Goal: Check status

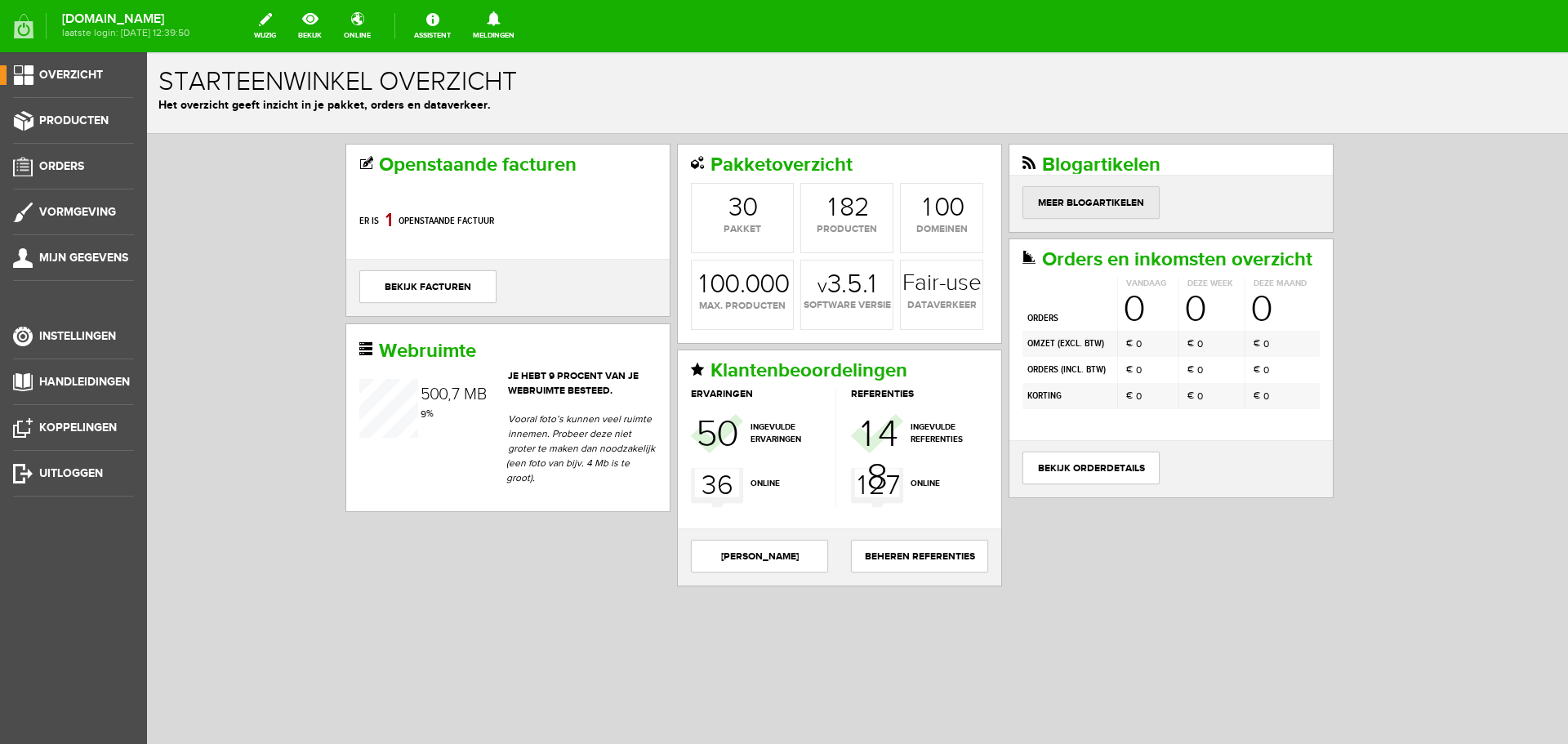
click at [1078, 205] on link "Meer blogartikelen" at bounding box center [1091, 202] width 138 height 33
click at [1085, 465] on link "bekijk orderdetails" at bounding box center [1091, 468] width 138 height 33
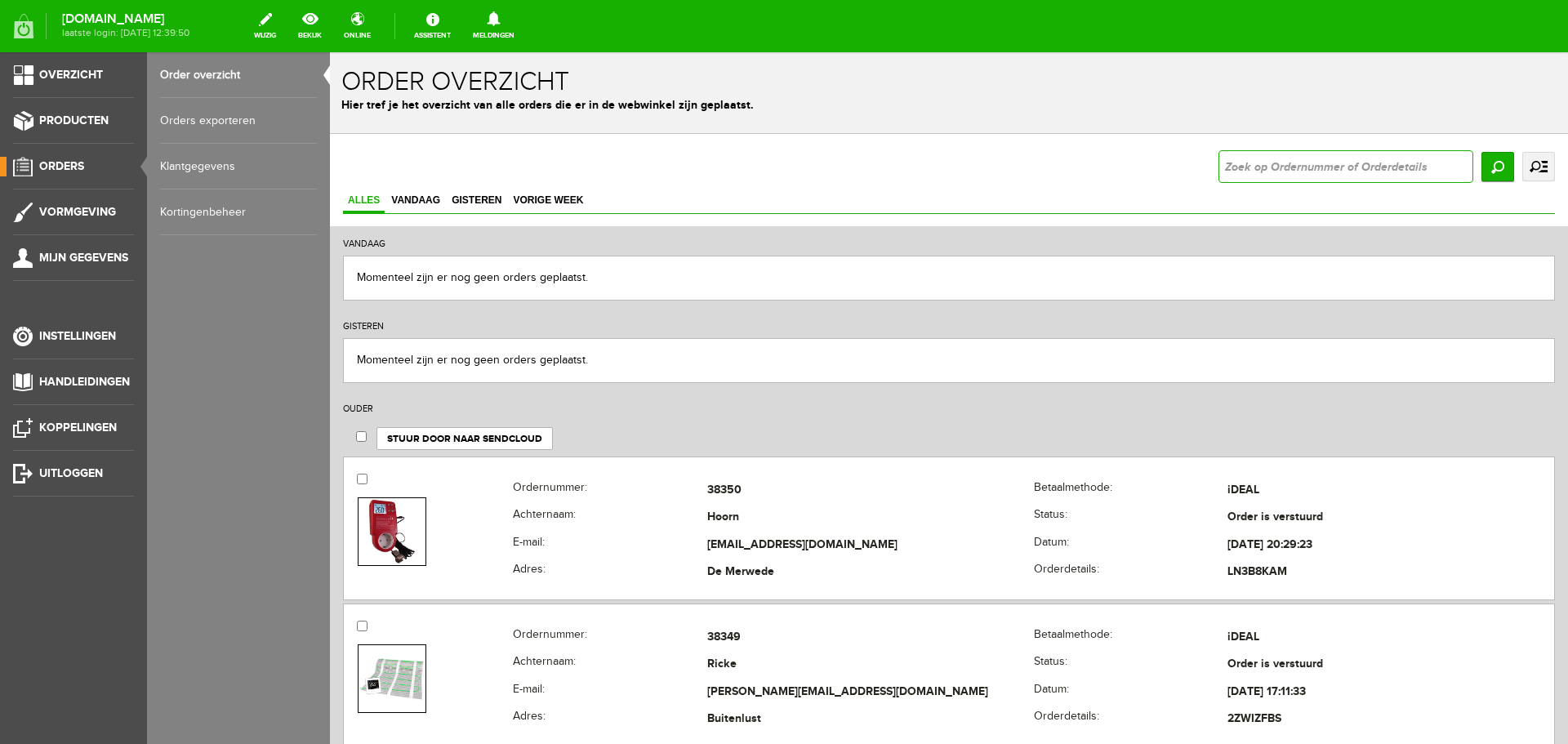
click at [1253, 171] on input "text" at bounding box center [1346, 166] width 255 height 33
type input "38313"
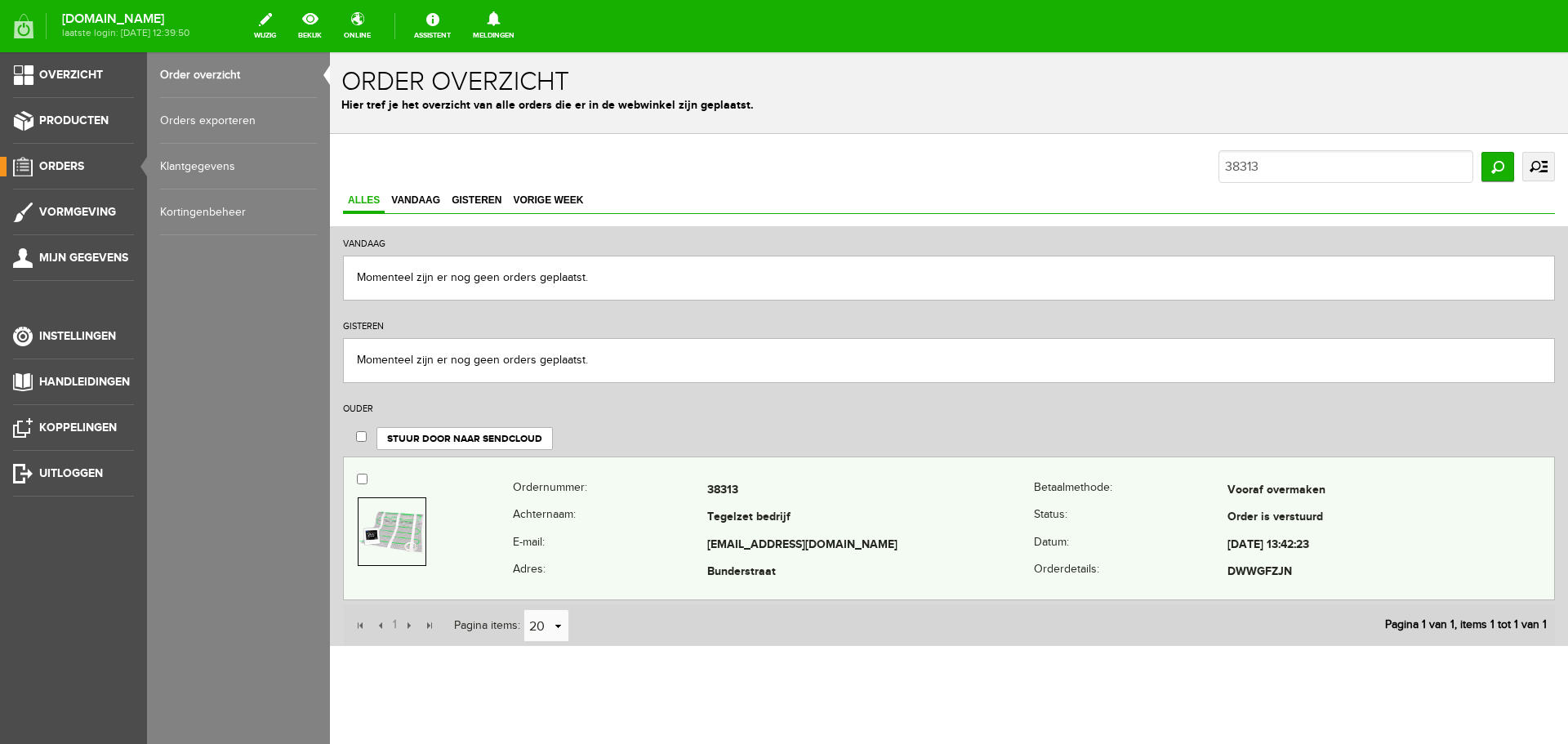
click at [728, 520] on td "Tegelzet bedrijf" at bounding box center [870, 519] width 326 height 28
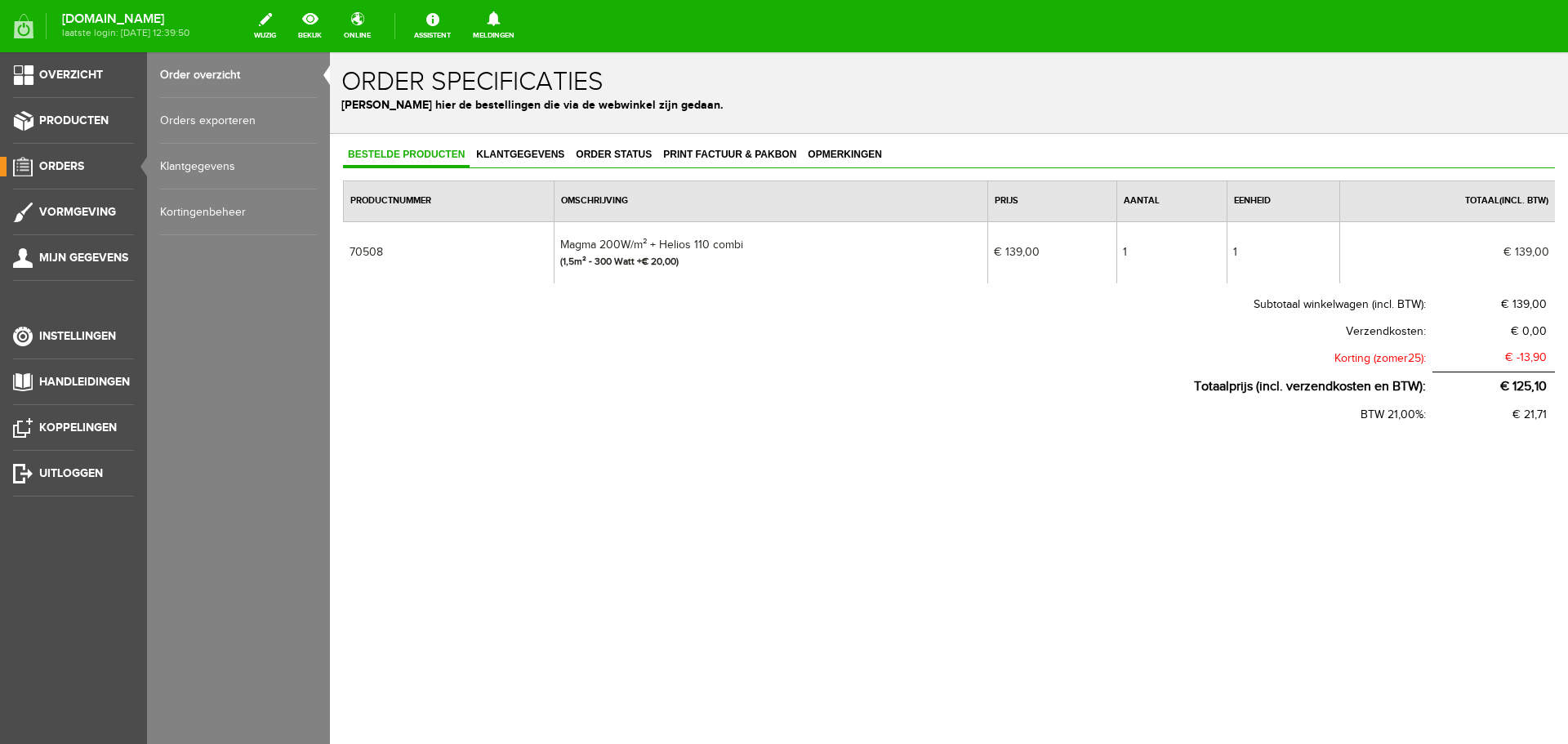
click at [718, 247] on td "Magma 200W/m² + Helios 110 combi (1,5m² - 300 Watt +€ 20,00)" at bounding box center [771, 252] width 433 height 62
click at [535, 153] on span "Klantgegevens" at bounding box center [520, 154] width 98 height 11
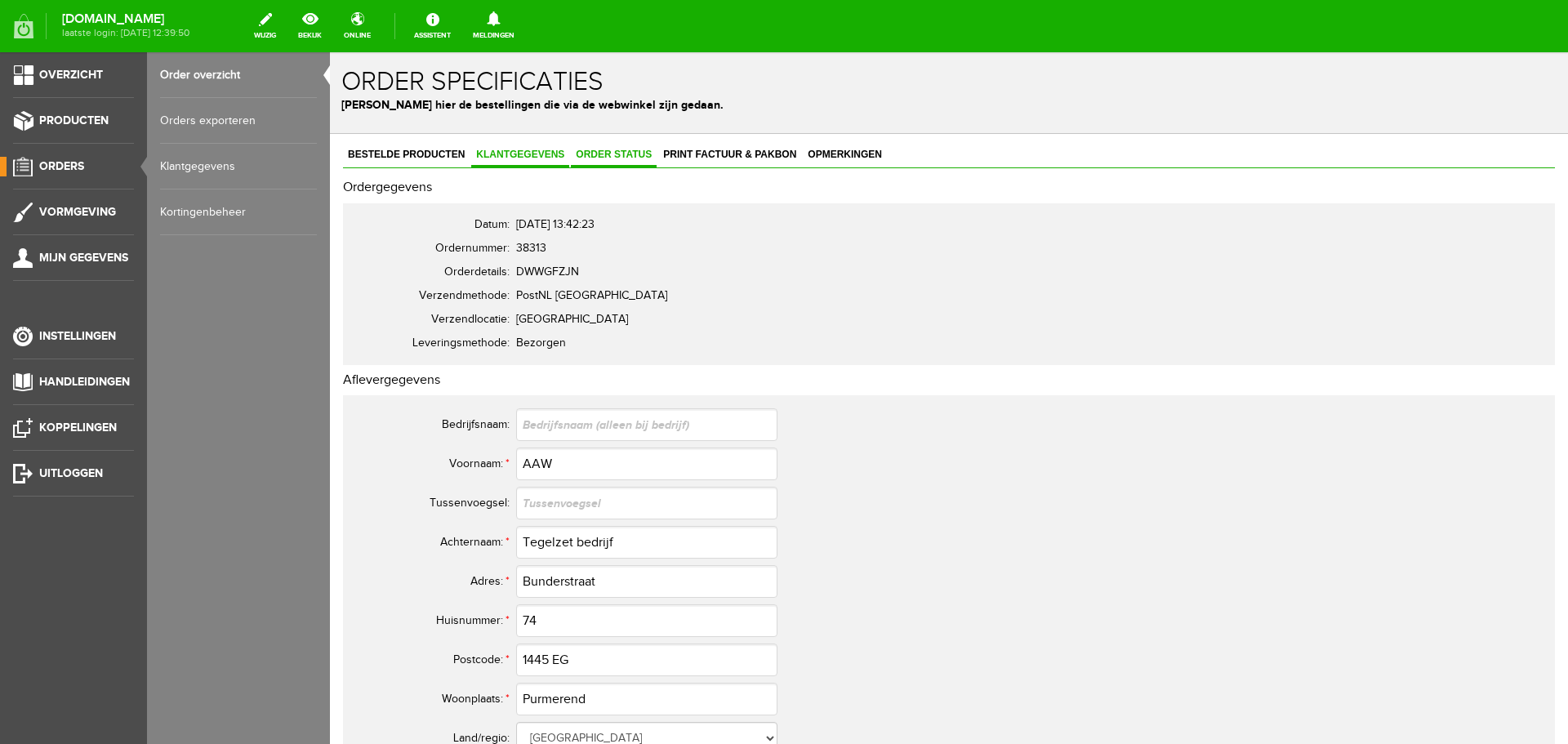
click at [601, 153] on span "Order status" at bounding box center [613, 154] width 86 height 11
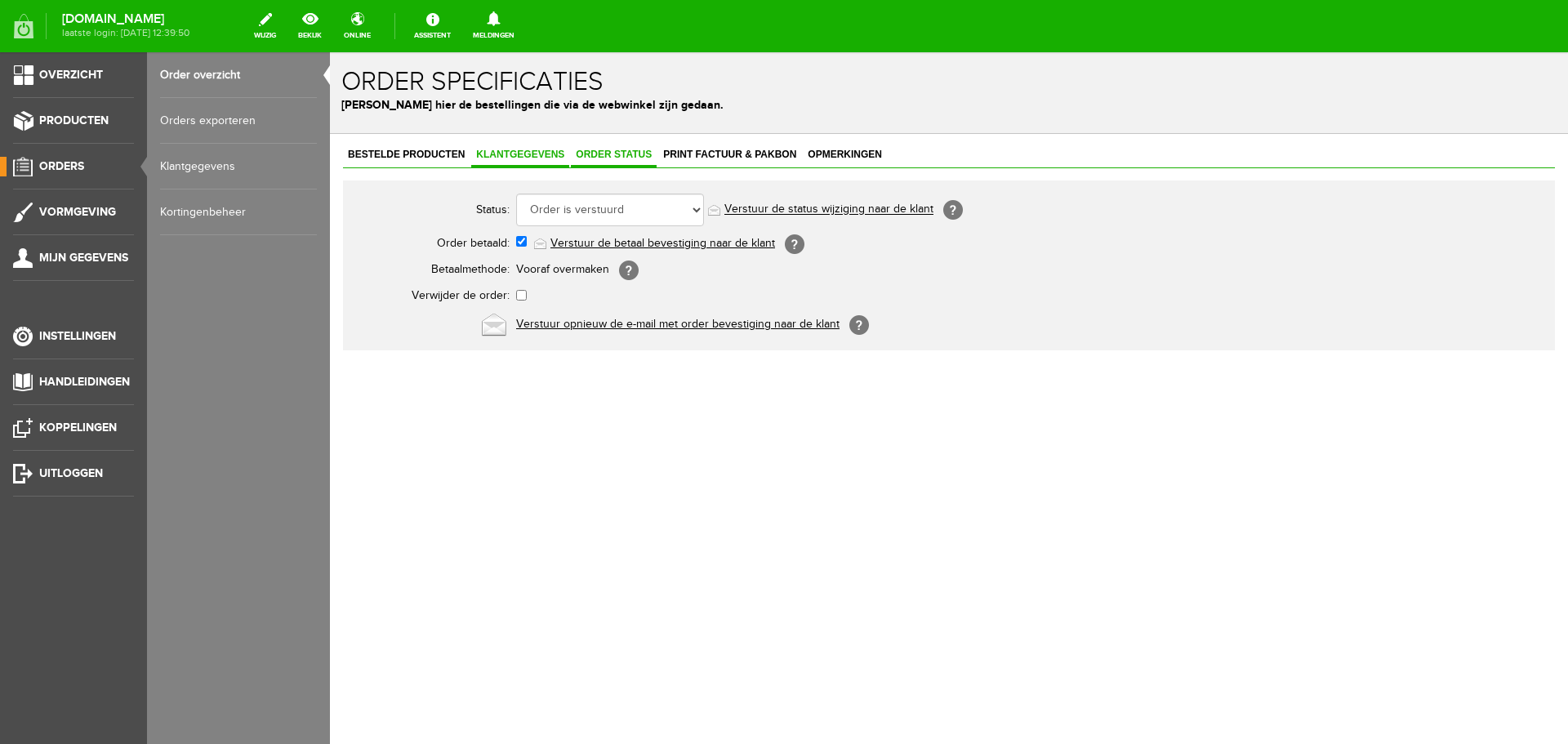
click at [522, 154] on span "Klantgegevens" at bounding box center [520, 154] width 98 height 11
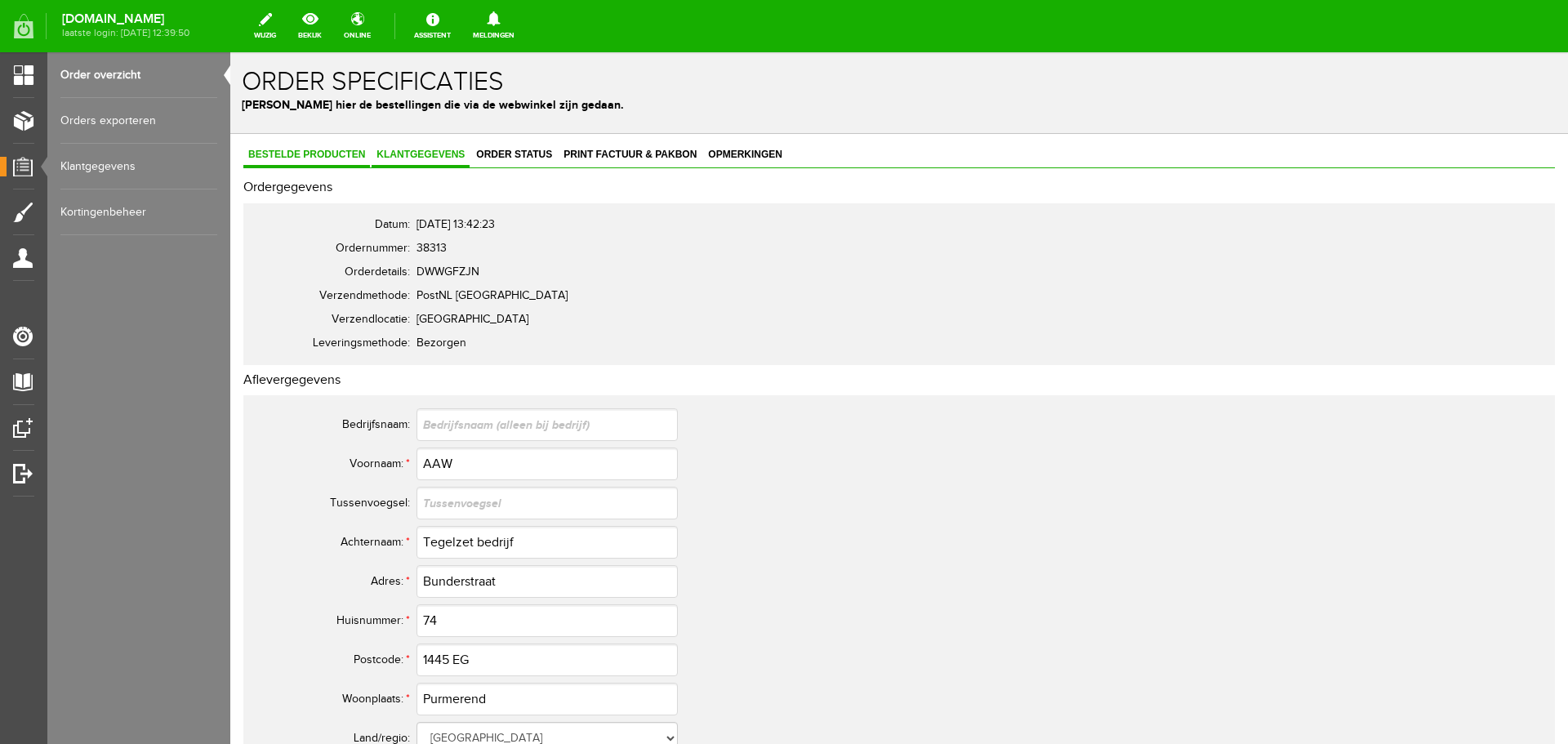
click at [305, 153] on span "Bestelde producten" at bounding box center [307, 154] width 126 height 11
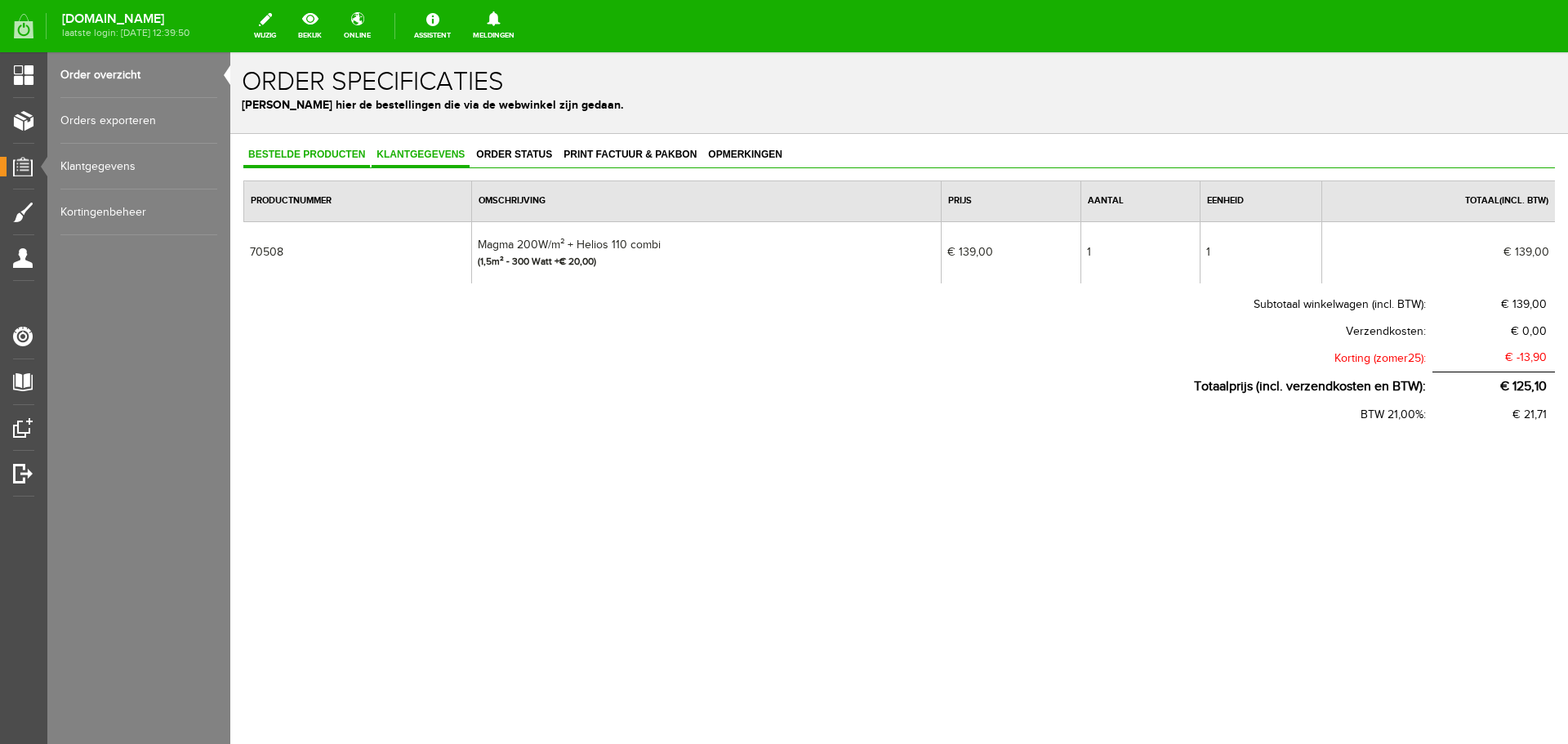
click at [435, 148] on link "Klantgegevens" at bounding box center [420, 155] width 98 height 23
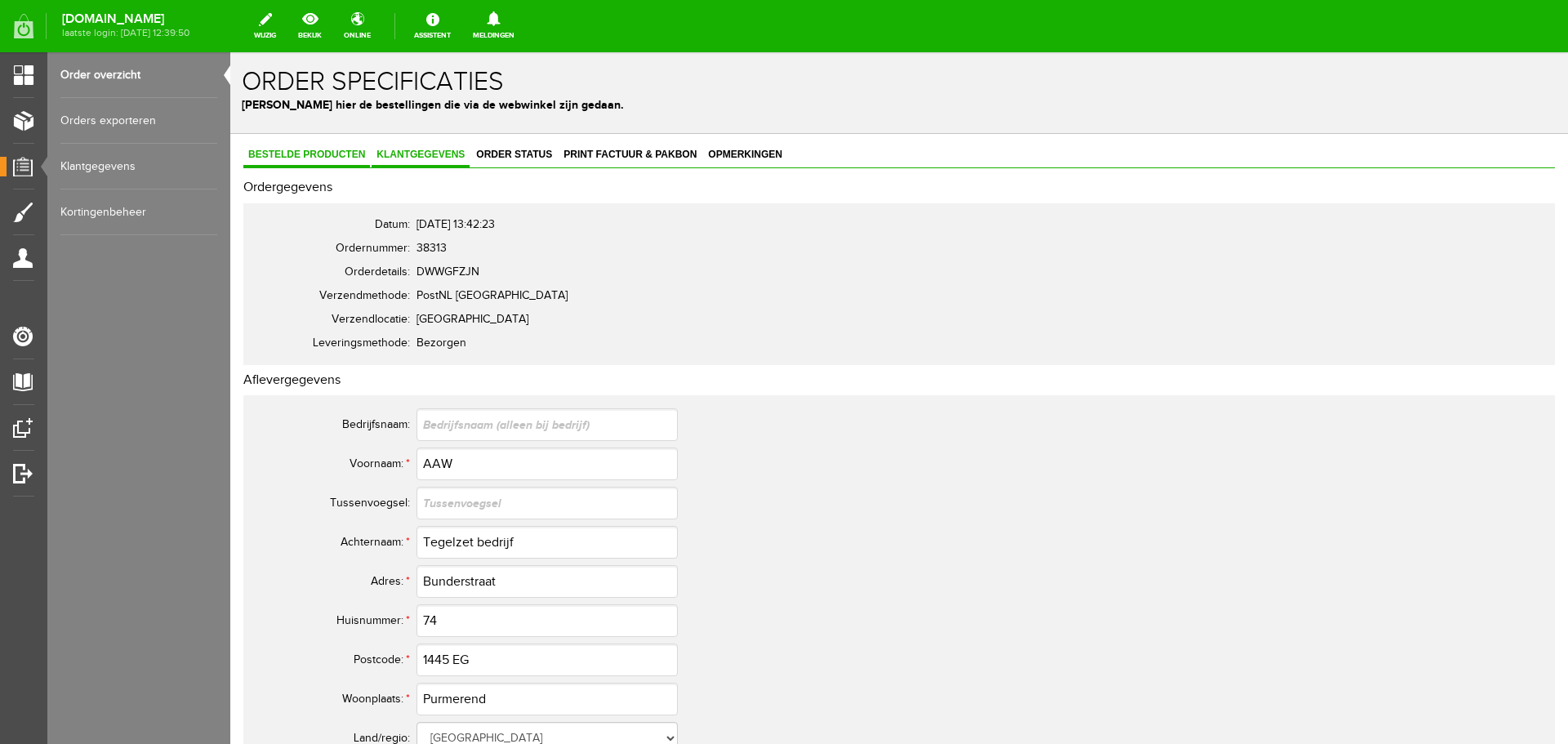
click at [342, 155] on span "Bestelde producten" at bounding box center [307, 154] width 126 height 11
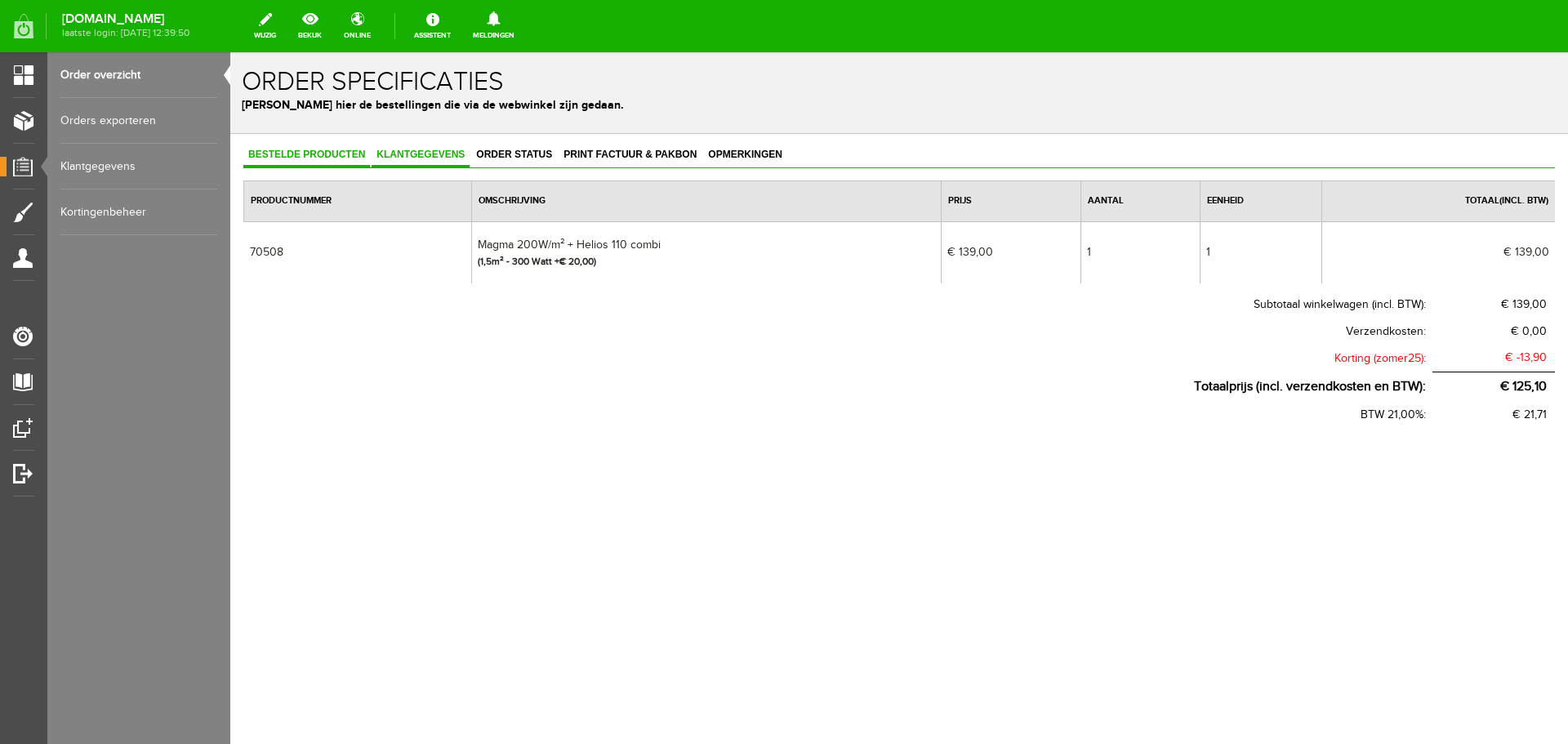
click at [418, 157] on span "Klantgegevens" at bounding box center [420, 154] width 98 height 11
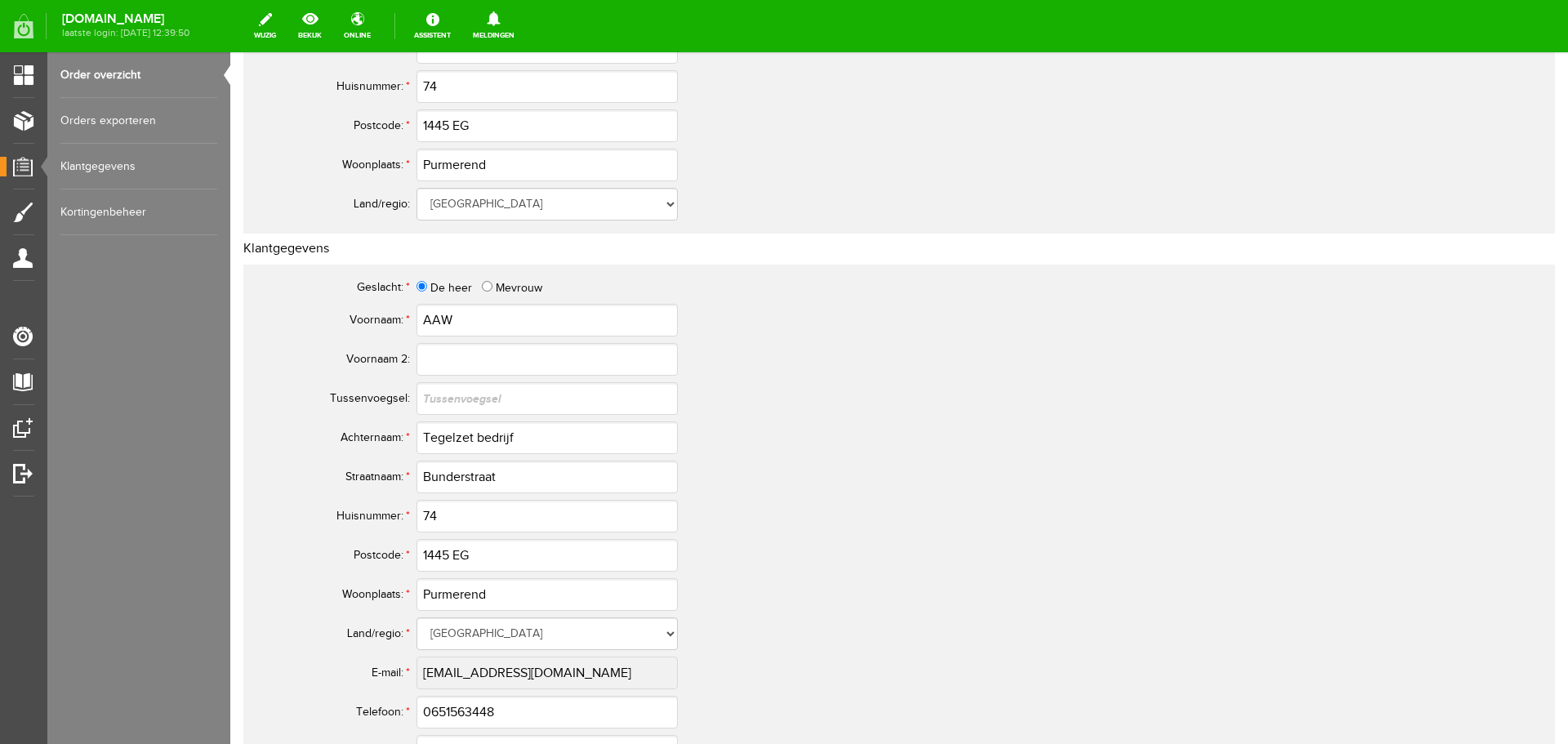
scroll to position [572, 0]
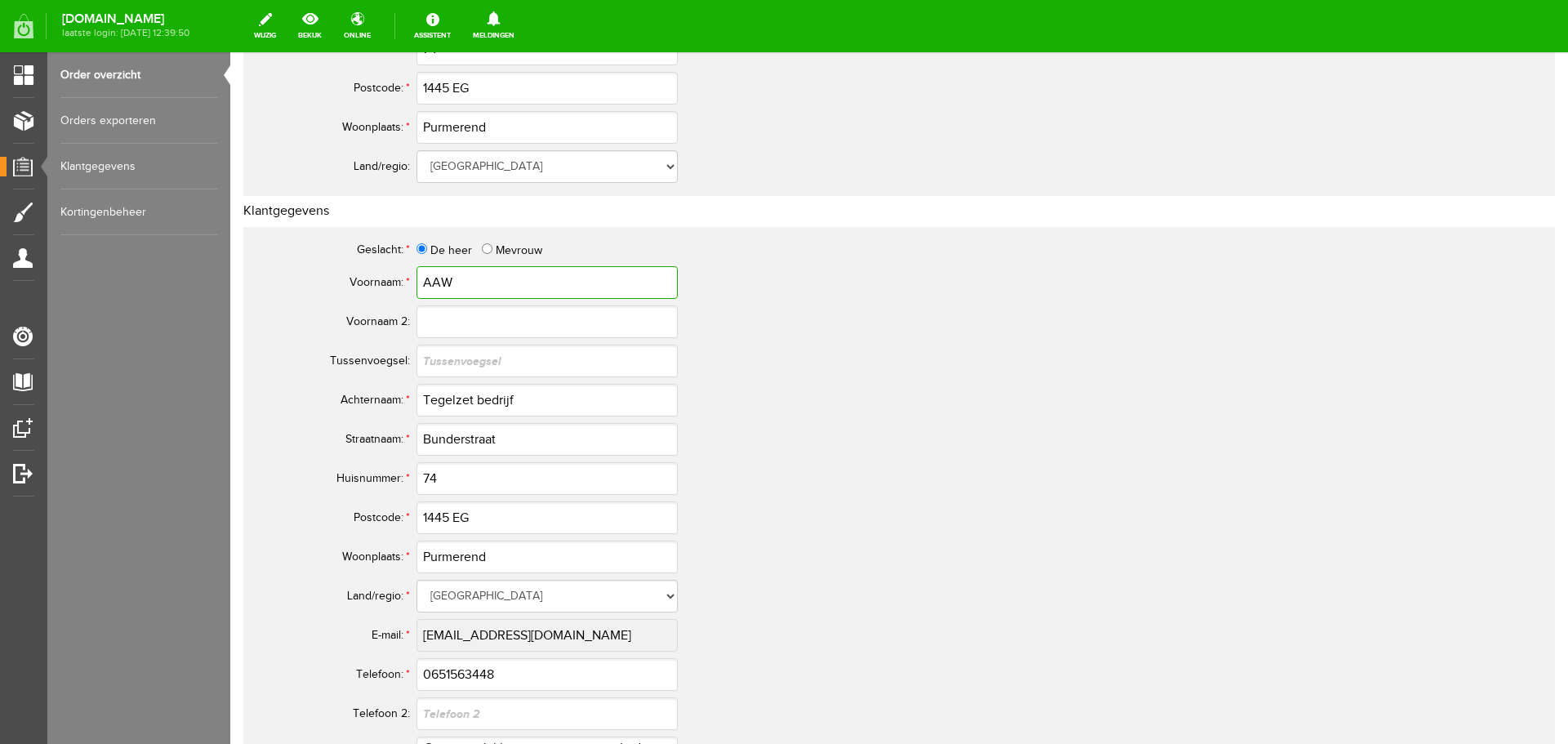
drag, startPoint x: 460, startPoint y: 282, endPoint x: 415, endPoint y: 279, distance: 45.1
click at [415, 279] on tr "Voornaam: * AAW" at bounding box center [644, 283] width 784 height 39
drag, startPoint x: 526, startPoint y: 405, endPoint x: 379, endPoint y: 385, distance: 148.4
click at [379, 385] on tr "Achternaam: * Tegelzet bedrijf" at bounding box center [644, 400] width 784 height 39
drag, startPoint x: 488, startPoint y: 433, endPoint x: 440, endPoint y: 444, distance: 49.2
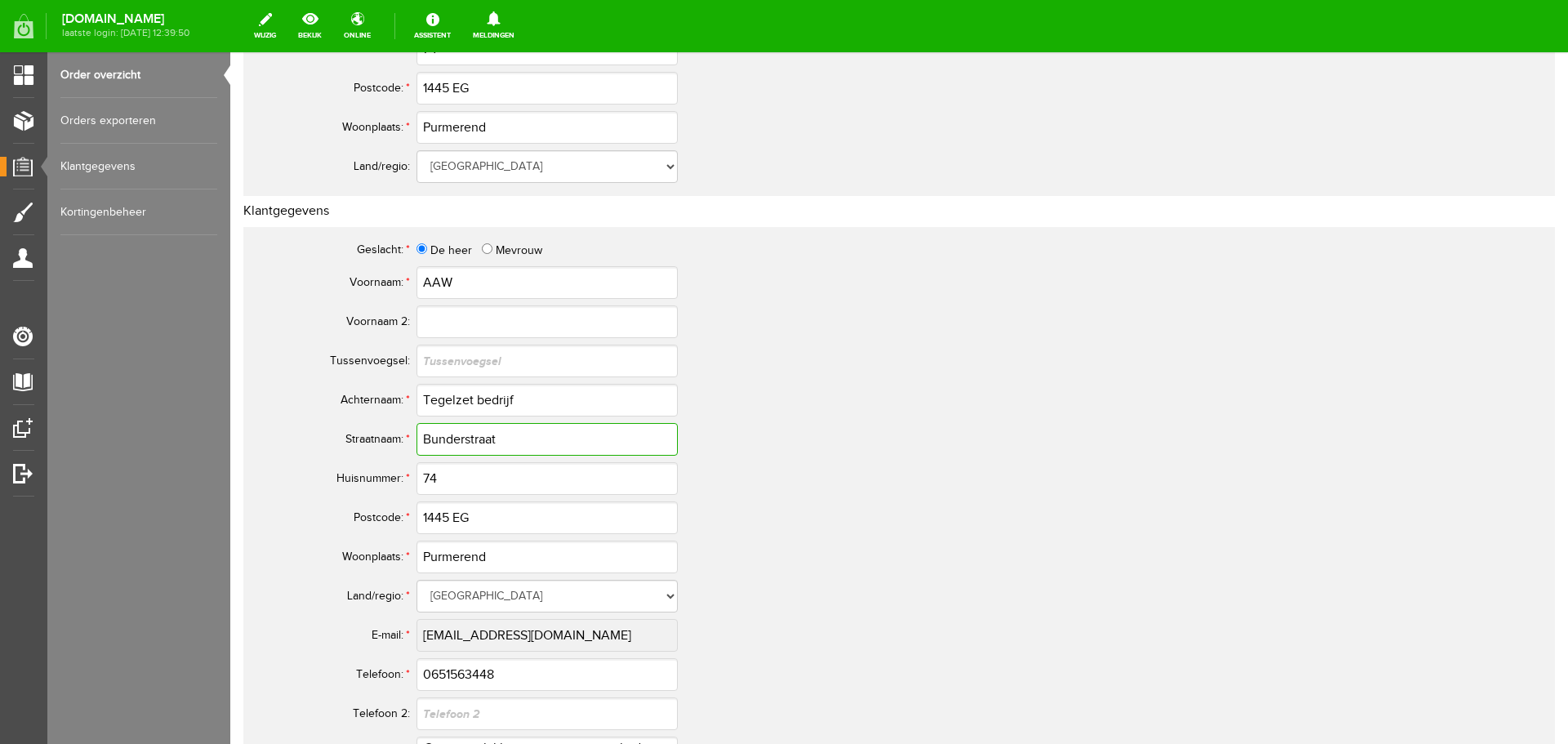
click at [440, 444] on input "Bunderstraat" at bounding box center [547, 439] width 261 height 33
drag, startPoint x: 539, startPoint y: 446, endPoint x: 414, endPoint y: 436, distance: 125.4
click at [390, 441] on tr "Straatnaam: * Bunderstraat" at bounding box center [644, 440] width 784 height 39
drag, startPoint x: 479, startPoint y: 514, endPoint x: 400, endPoint y: 516, distance: 79.0
click at [400, 516] on tr "Postcode: * 1445 EG" at bounding box center [644, 518] width 784 height 39
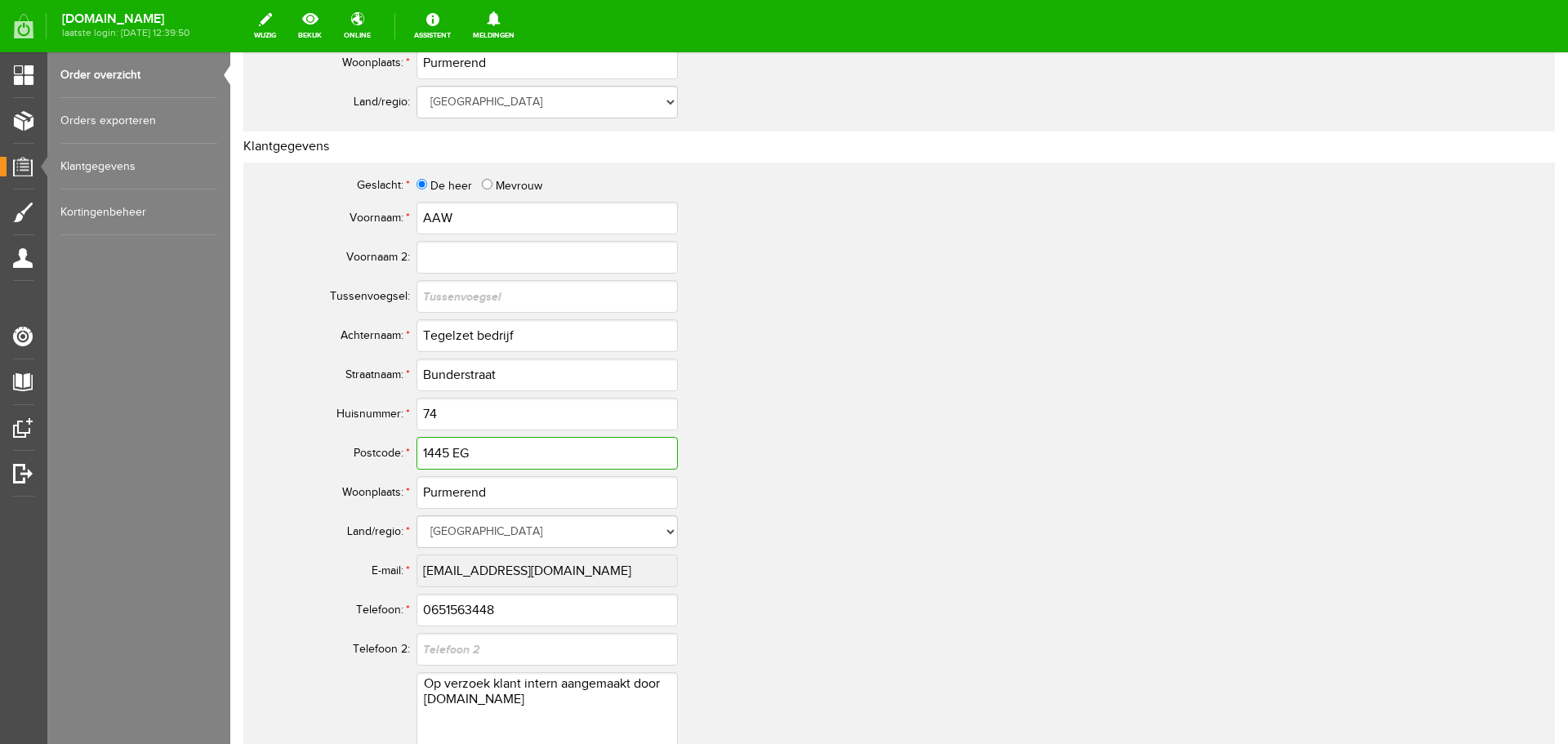
scroll to position [736, 0]
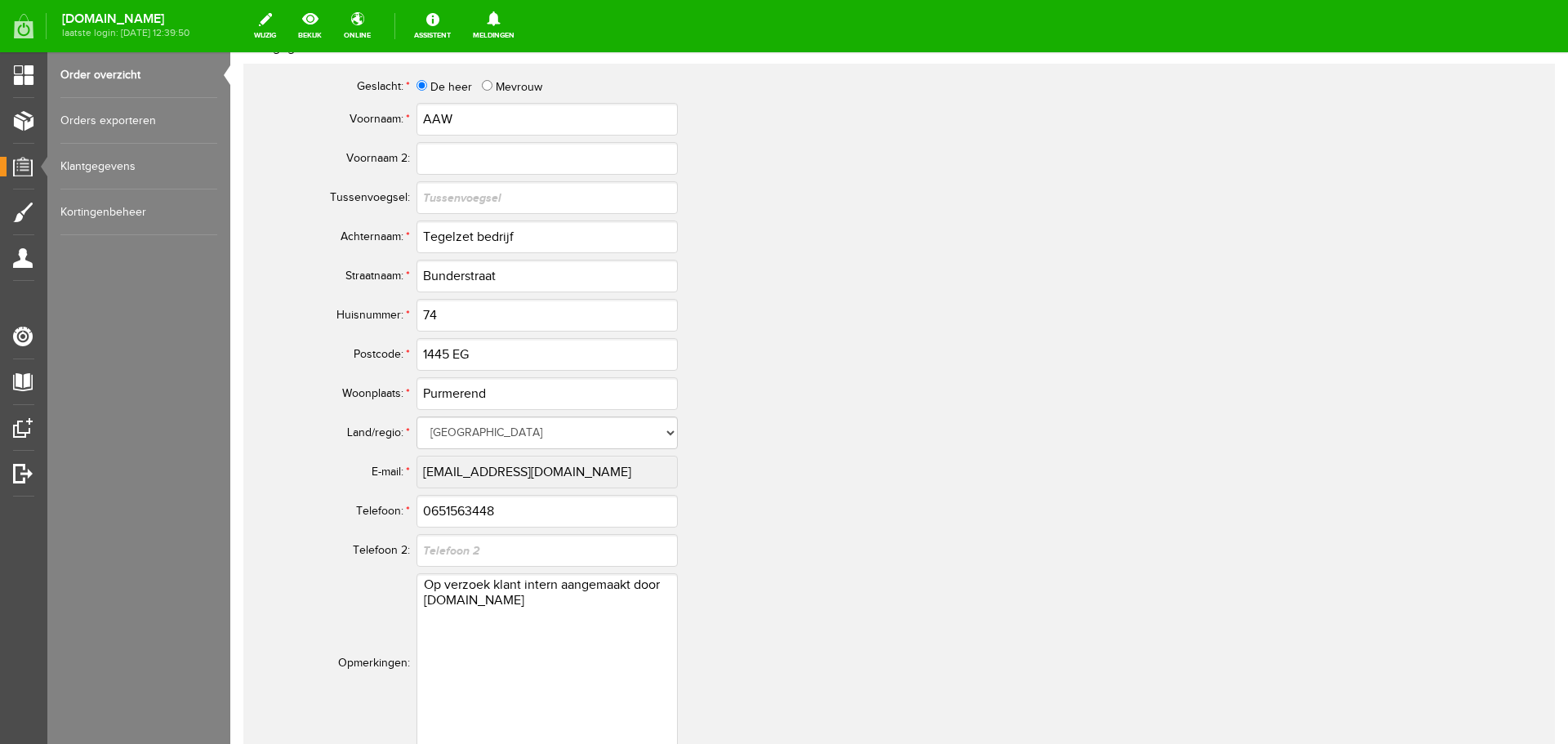
click at [412, 470] on tr "E-mail: * [EMAIL_ADDRESS][DOMAIN_NAME]" at bounding box center [644, 472] width 784 height 39
drag, startPoint x: 503, startPoint y: 512, endPoint x: 405, endPoint y: 515, distance: 98.0
click at [405, 515] on tr "Telefoon: * 0651563448" at bounding box center [644, 512] width 784 height 39
drag, startPoint x: 421, startPoint y: 585, endPoint x: 531, endPoint y: 611, distance: 113.0
click at [531, 611] on textarea "Op verzoek klant intern aangemaakt door [DOMAIN_NAME]" at bounding box center [547, 663] width 261 height 179
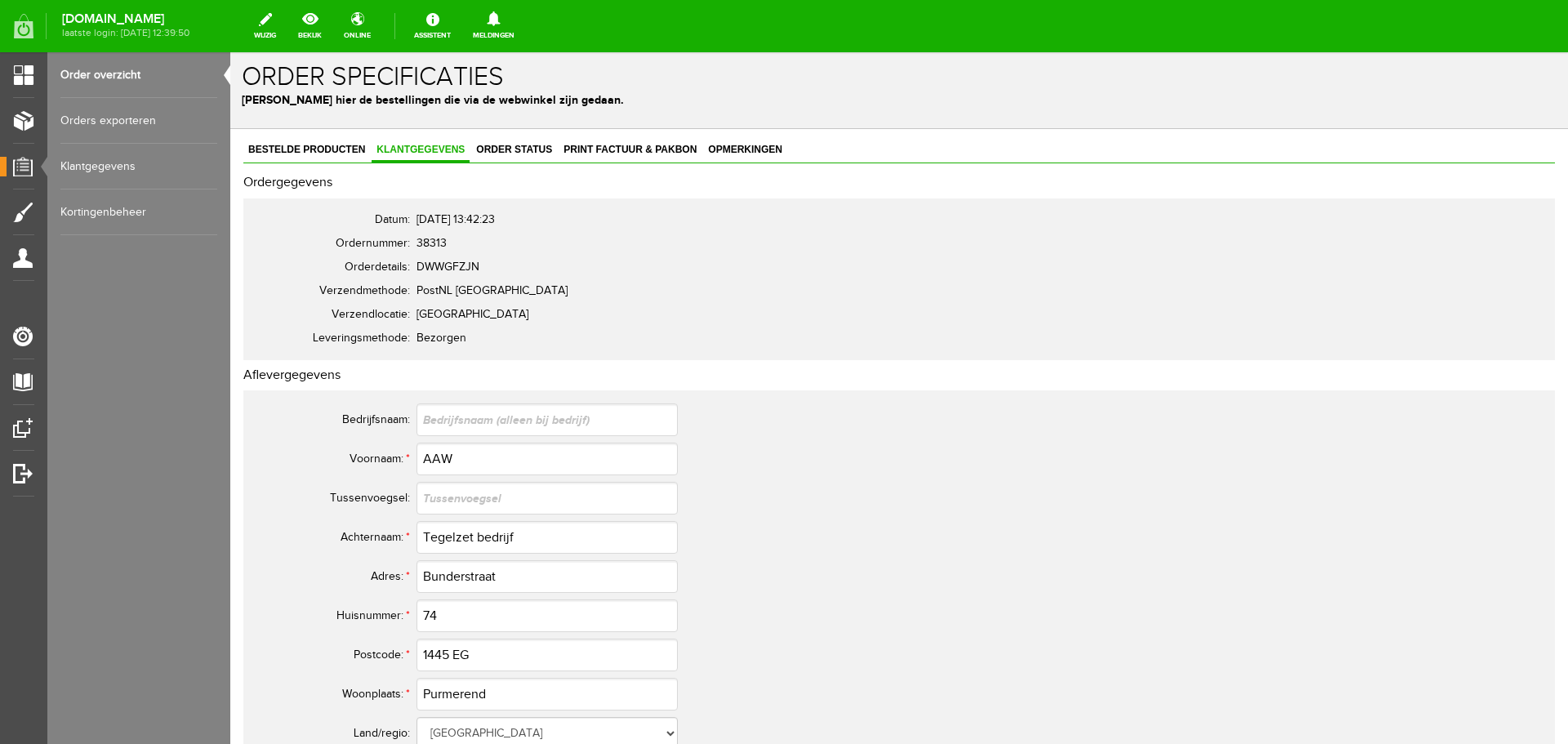
scroll to position [0, 0]
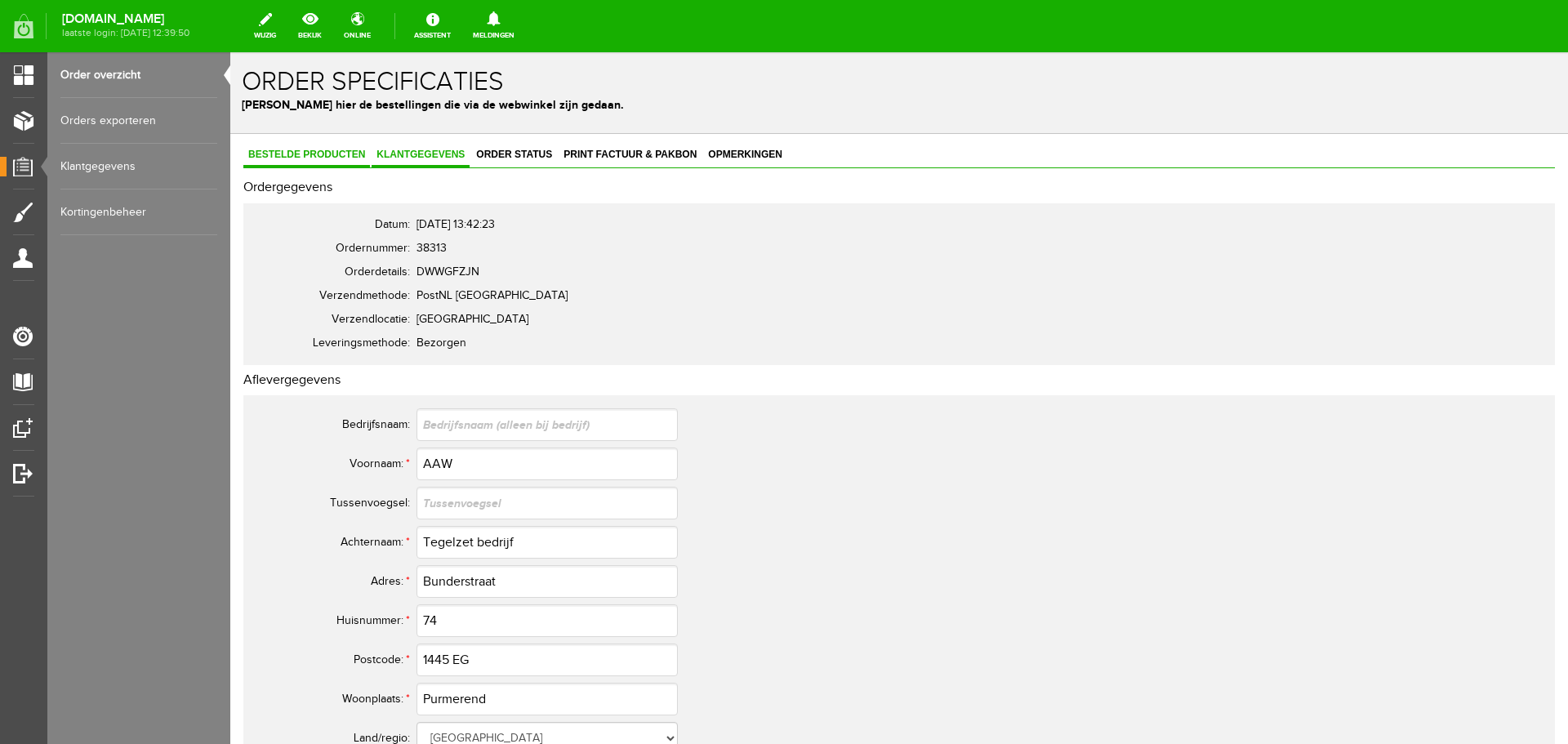
click at [332, 154] on span "Bestelde producten" at bounding box center [307, 154] width 126 height 11
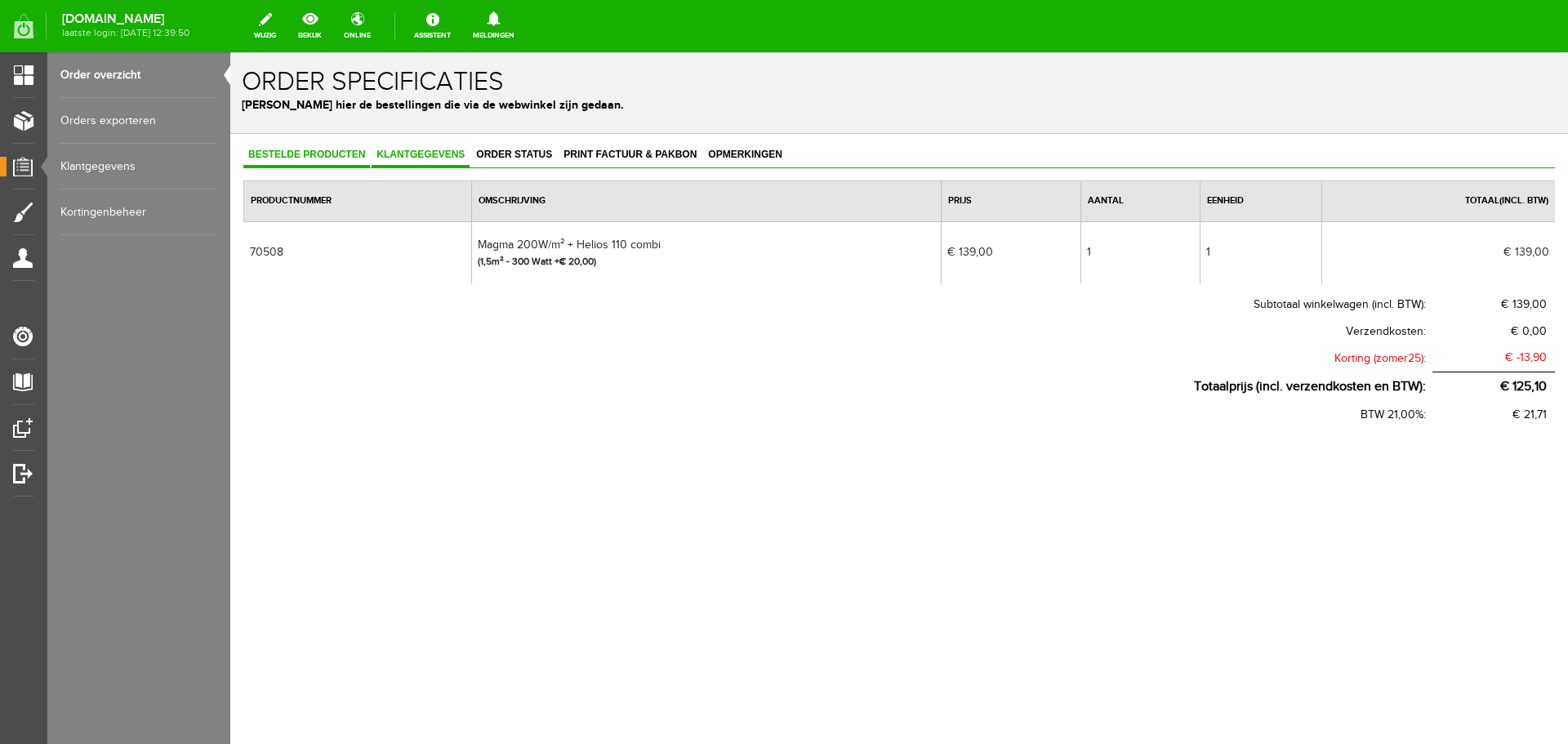
click at [443, 153] on span "Klantgegevens" at bounding box center [420, 154] width 98 height 11
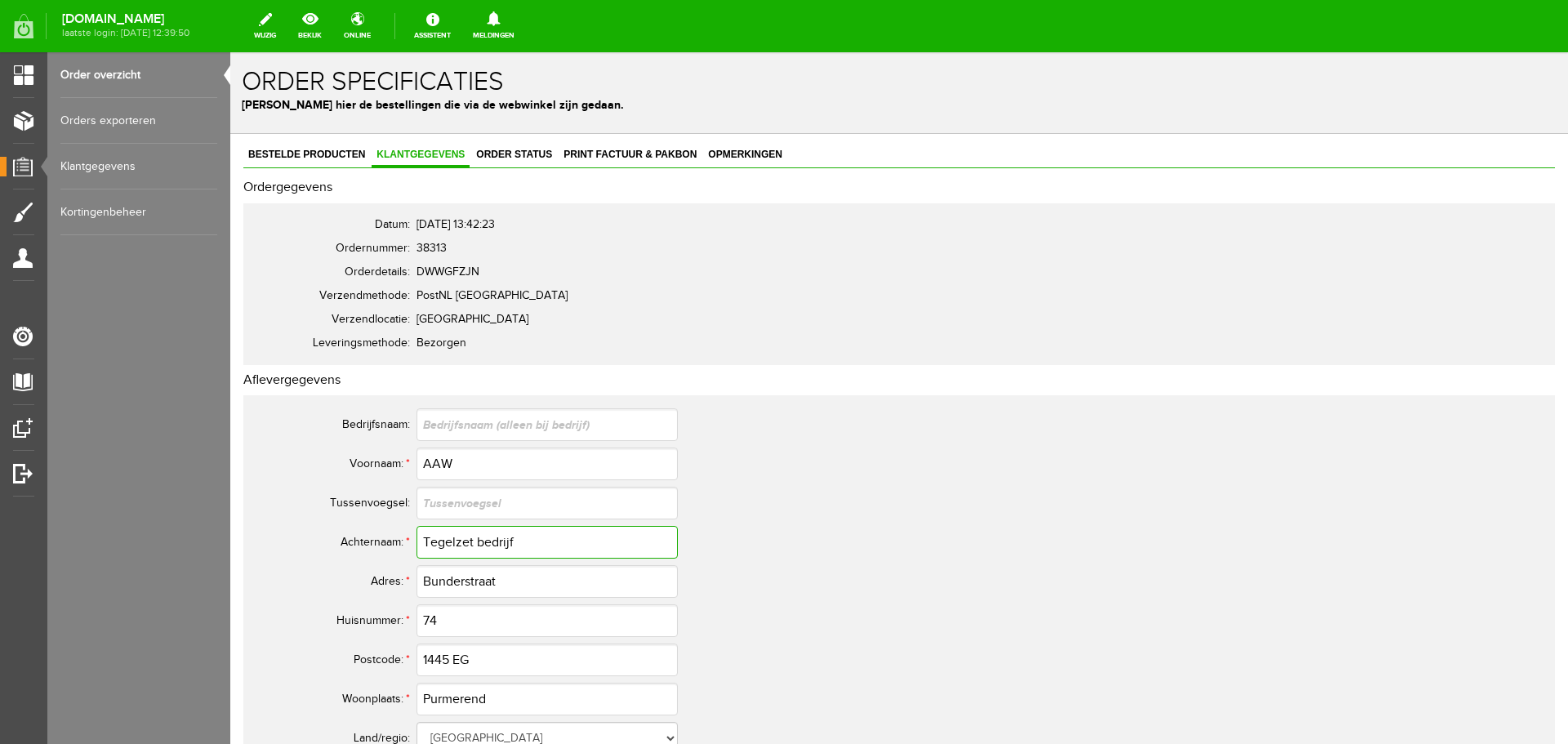
drag, startPoint x: 422, startPoint y: 538, endPoint x: 519, endPoint y: 538, distance: 97.0
click at [519, 538] on input "Tegelzet bedrijf" at bounding box center [547, 542] width 261 height 33
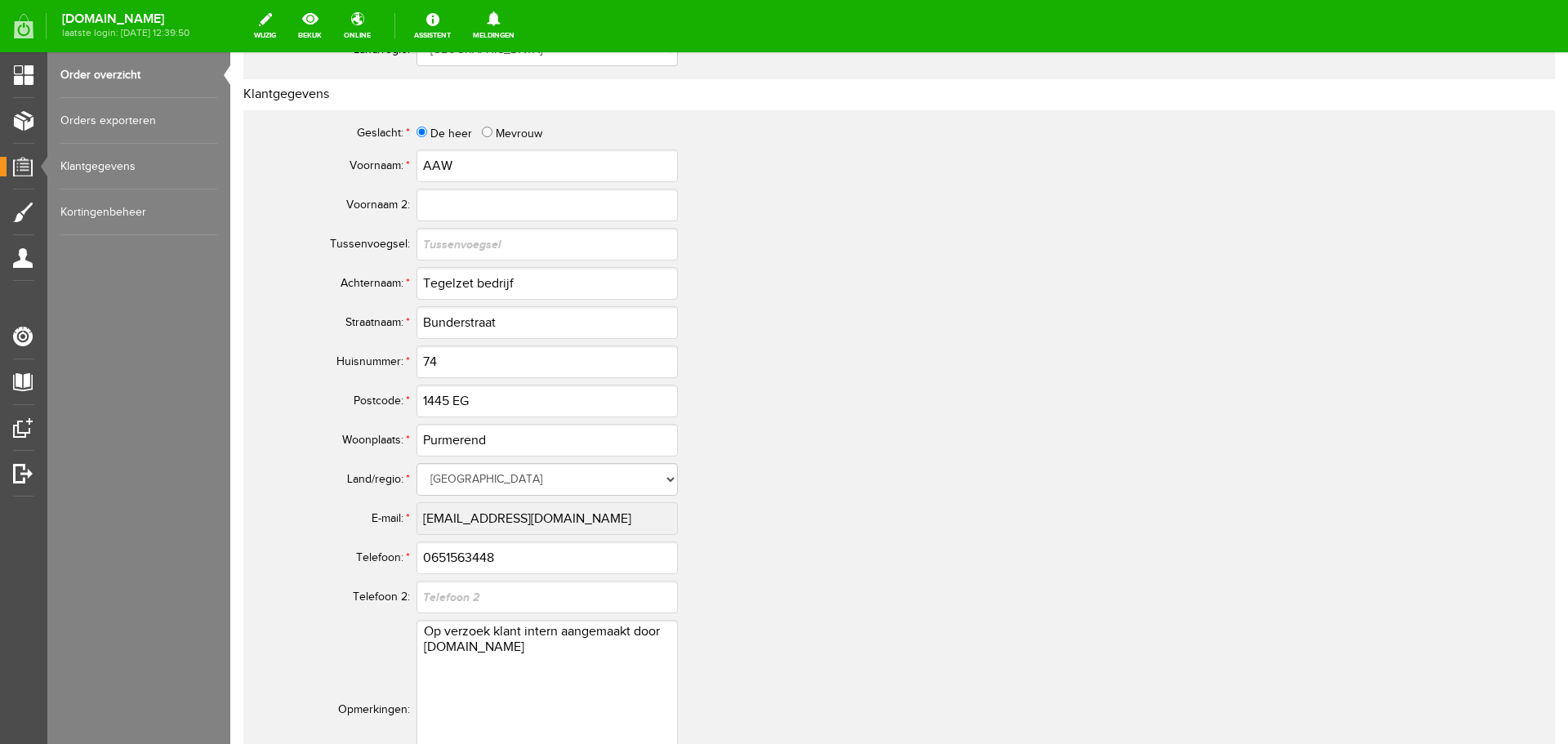
scroll to position [736, 0]
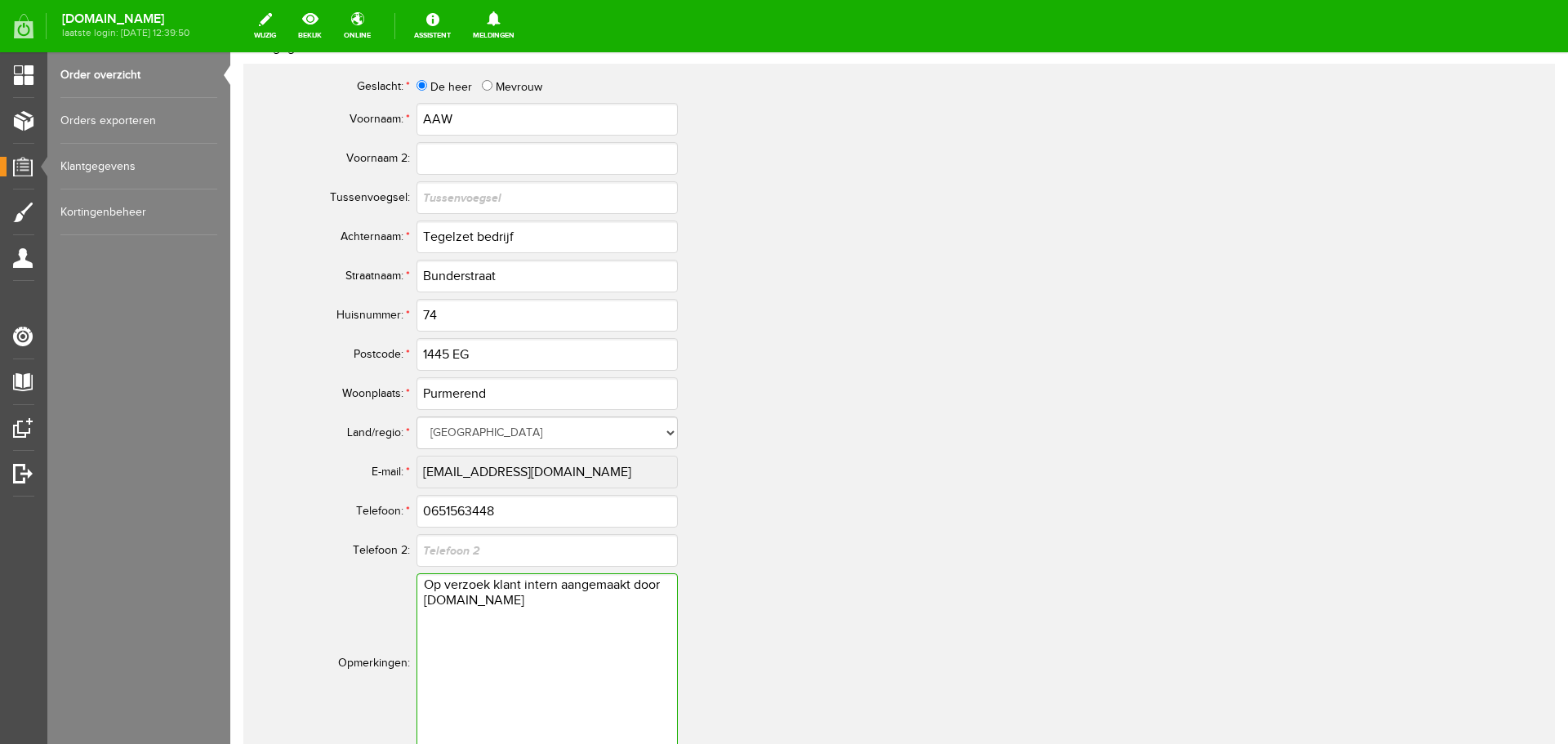
drag, startPoint x: 530, startPoint y: 604, endPoint x: 407, endPoint y: 591, distance: 123.7
click at [407, 591] on tr "Opmerkingen: Op verzoek klant intern aangemaakt door [DOMAIN_NAME]" at bounding box center [644, 663] width 784 height 186
click at [400, 460] on tr "E-mail: * [EMAIL_ADDRESS][DOMAIN_NAME]" at bounding box center [644, 472] width 784 height 39
